Goal: Transaction & Acquisition: Download file/media

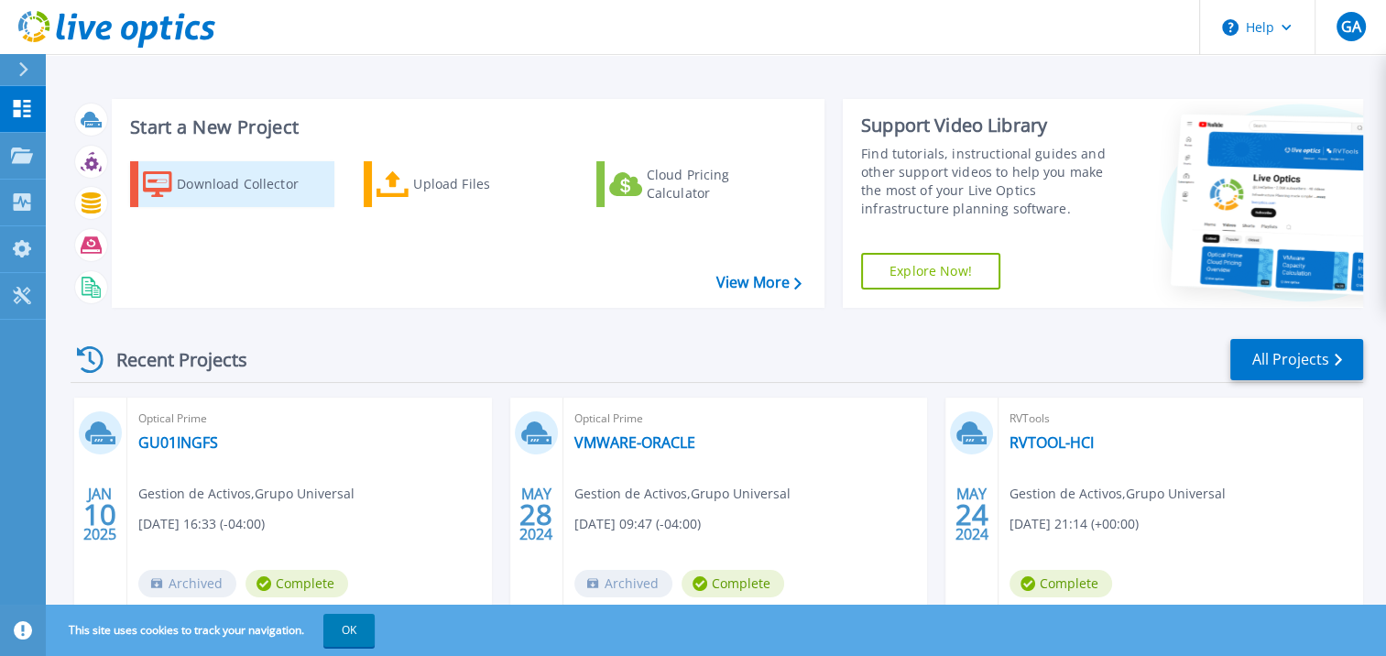
click at [235, 187] on div "Download Collector" at bounding box center [250, 184] width 147 height 37
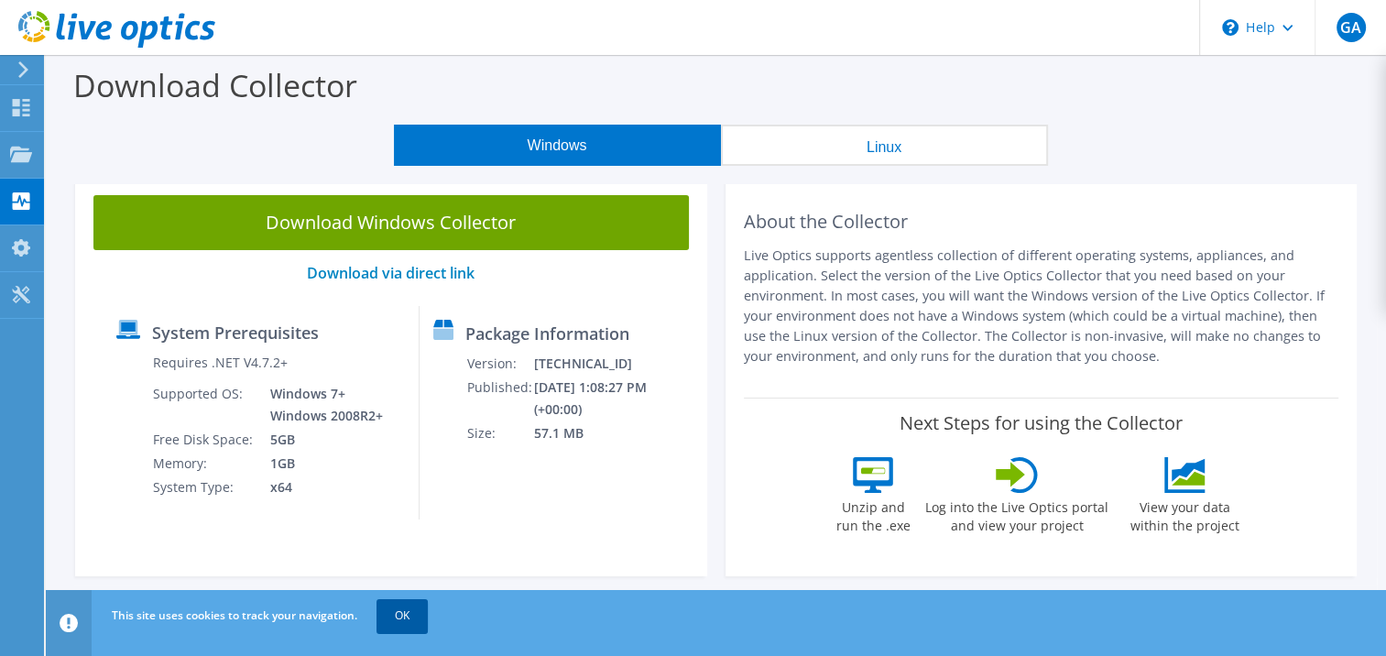
click at [401, 619] on link "OK" at bounding box center [402, 615] width 51 height 33
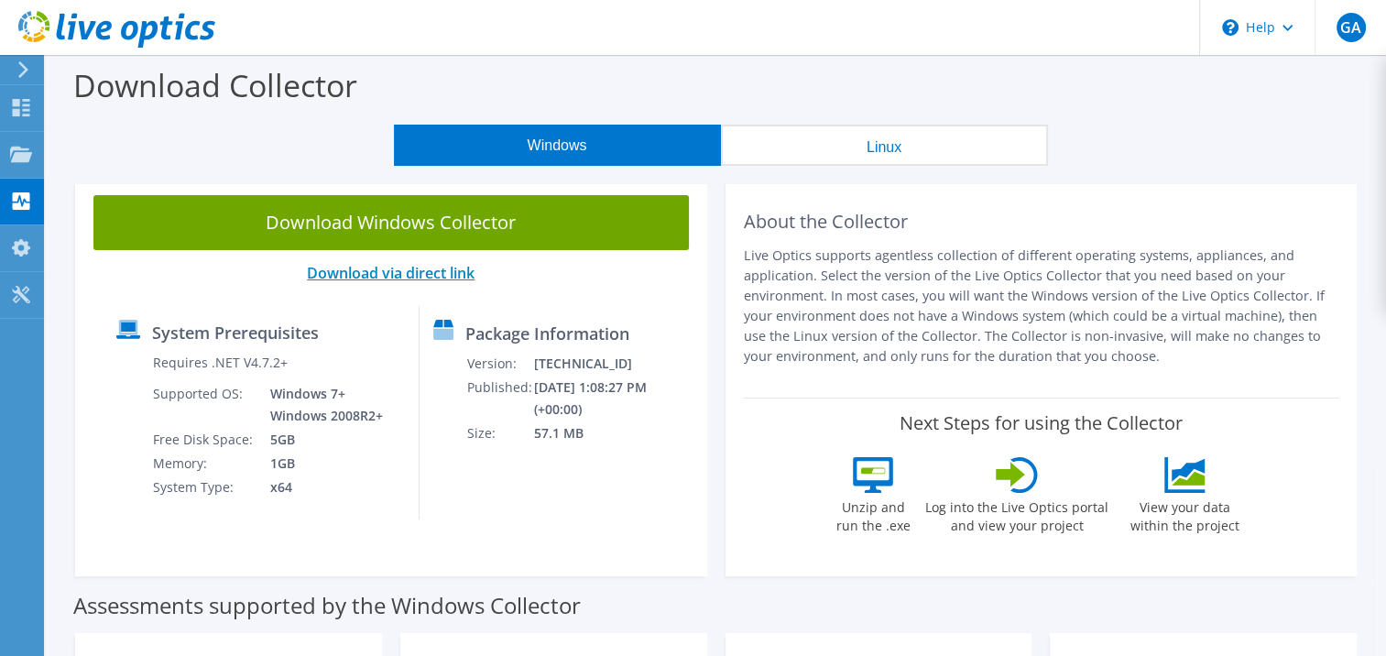
click at [378, 273] on link "Download via direct link" at bounding box center [391, 273] width 168 height 20
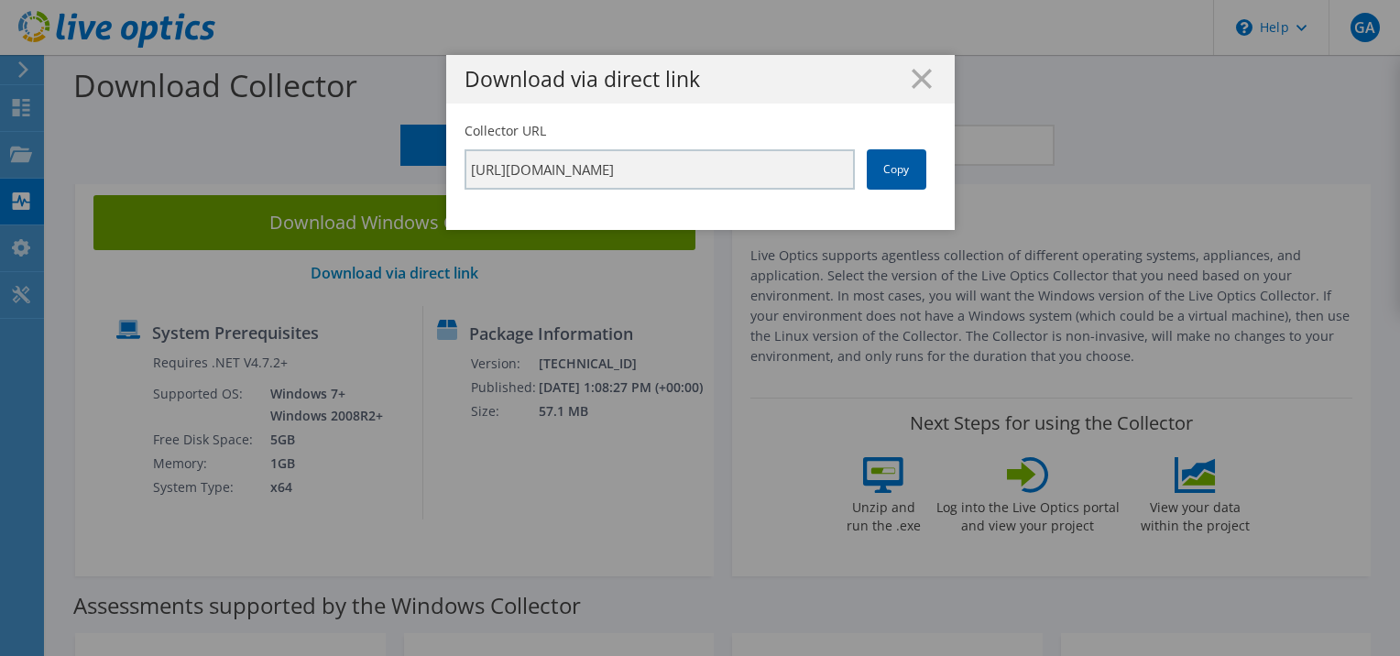
click at [887, 169] on link "Copy" at bounding box center [897, 169] width 60 height 40
click at [894, 150] on link "Copy" at bounding box center [897, 169] width 60 height 40
drag, startPoint x: 894, startPoint y: 150, endPoint x: 883, endPoint y: 179, distance: 30.5
click at [883, 179] on link "Copy" at bounding box center [897, 169] width 60 height 40
click at [913, 84] on line at bounding box center [922, 79] width 18 height 18
